Goal: Task Accomplishment & Management: Manage account settings

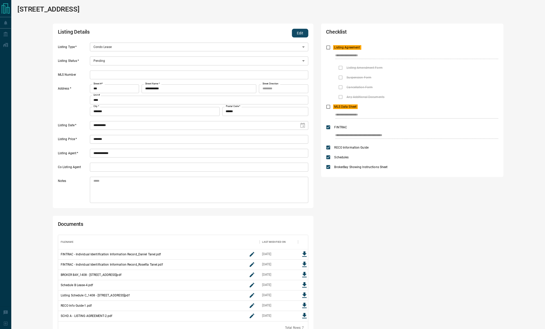
scroll to position [6, 6]
click at [296, 30] on button "Edit" at bounding box center [300, 33] width 16 height 9
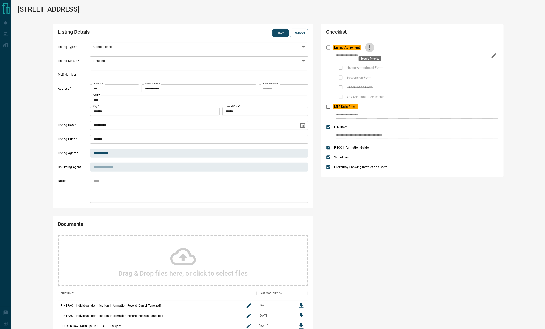
click at [374, 47] on button "priority" at bounding box center [370, 48] width 9 height 10
click at [494, 56] on icon "edit" at bounding box center [494, 55] width 5 height 5
click at [350, 57] on input "**********" at bounding box center [408, 55] width 144 height 7
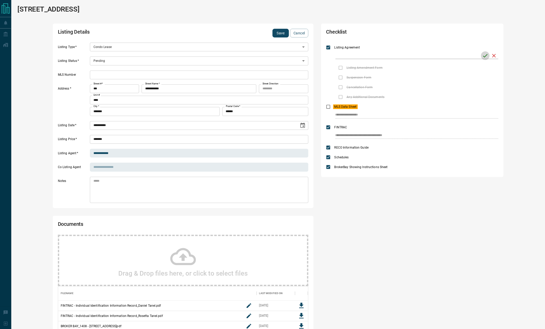
click at [485, 56] on icon "save" at bounding box center [486, 56] width 6 height 6
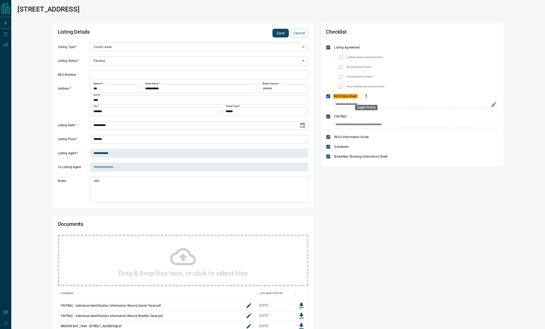
click at [366, 95] on icon "priority" at bounding box center [366, 96] width 6 height 6
click at [495, 105] on icon "edit" at bounding box center [494, 104] width 5 height 5
click at [366, 107] on input "**********" at bounding box center [408, 104] width 144 height 7
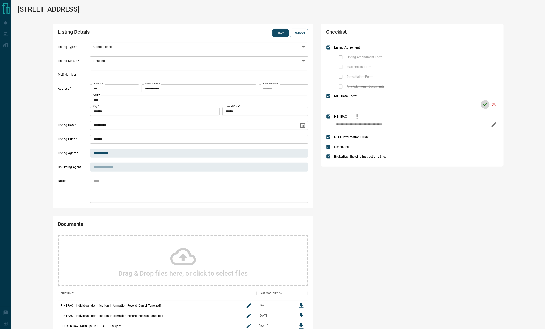
click at [485, 104] on icon "save" at bounding box center [486, 104] width 6 height 6
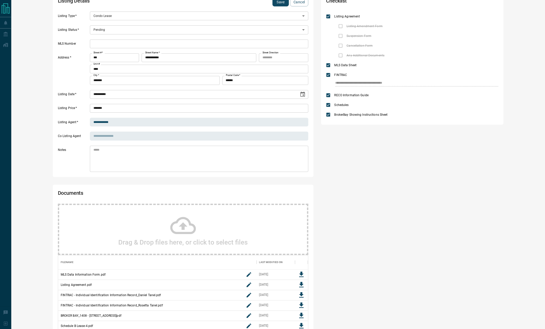
scroll to position [0, 0]
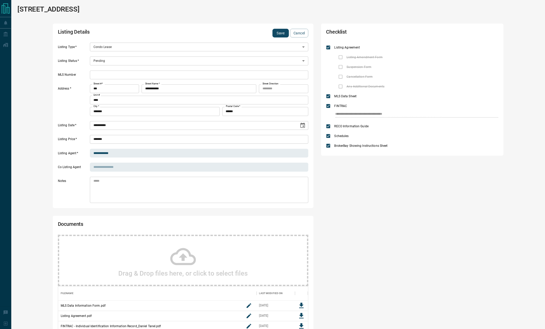
click at [280, 33] on button "Save" at bounding box center [281, 33] width 16 height 9
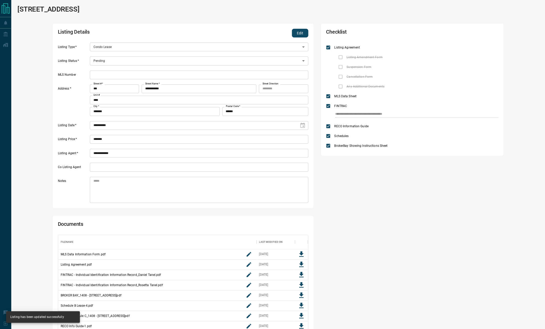
scroll to position [121, 244]
drag, startPoint x: 299, startPoint y: 32, endPoint x: 235, endPoint y: 54, distance: 67.5
click at [299, 32] on button "Edit" at bounding box center [300, 33] width 16 height 9
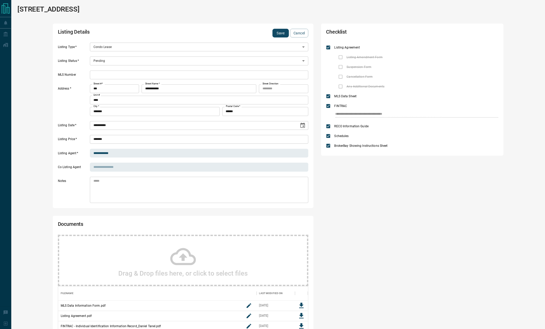
click at [151, 62] on body "**********" at bounding box center [272, 230] width 545 height 460
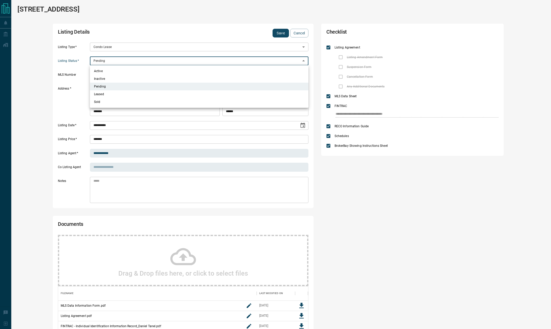
drag, startPoint x: 128, startPoint y: 72, endPoint x: 126, endPoint y: 70, distance: 3.4
click at [128, 72] on li "Active" at bounding box center [199, 71] width 219 height 8
type input "*"
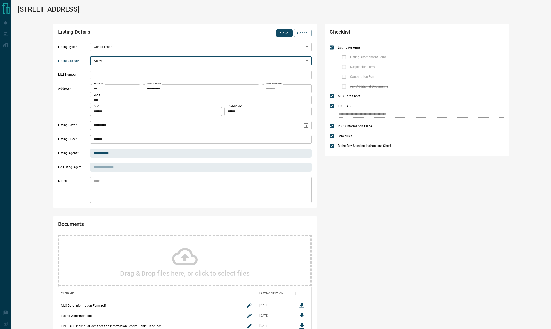
scroll to position [6, 6]
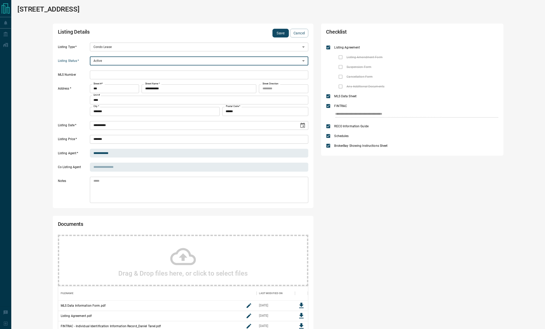
click at [131, 73] on input "text" at bounding box center [199, 74] width 219 height 9
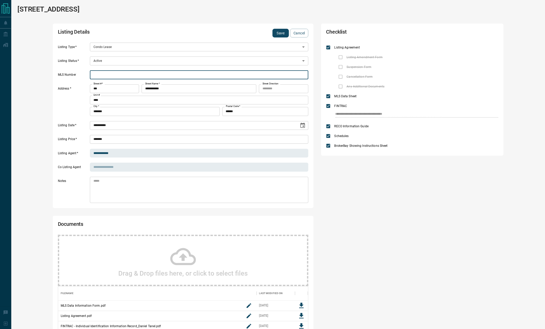
paste input "*********"
type input "*********"
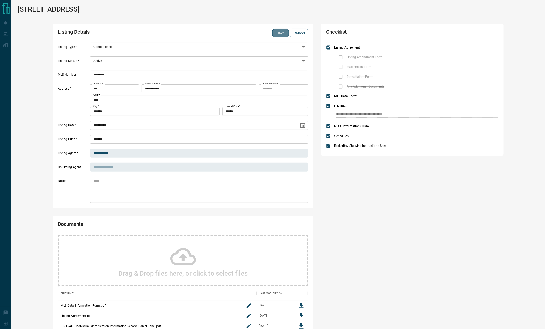
click at [281, 35] on button "Save" at bounding box center [281, 33] width 16 height 9
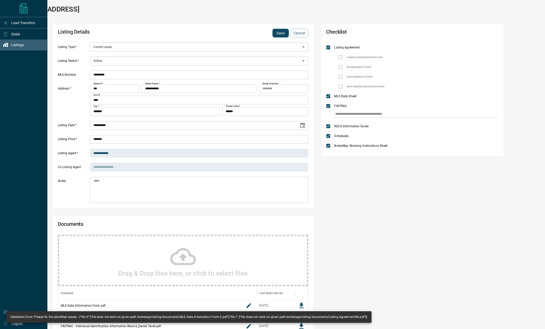
drag, startPoint x: 7, startPoint y: 44, endPoint x: 18, endPoint y: 43, distance: 11.6
click at [7, 44] on icon at bounding box center [6, 45] width 3 height 4
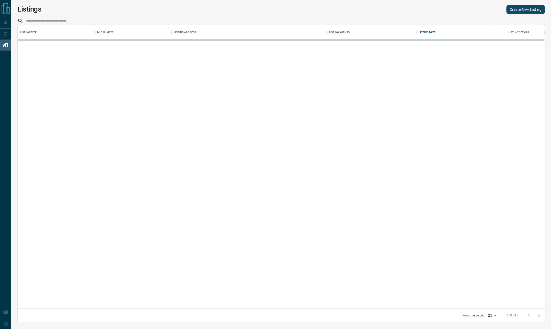
scroll to position [277, 521]
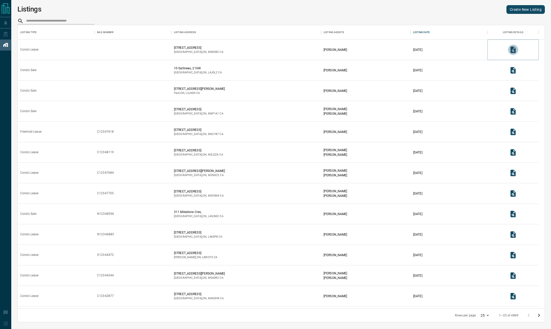
click at [513, 49] on icon "View Listing Details" at bounding box center [513, 49] width 5 height 6
